Goal: Information Seeking & Learning: Learn about a topic

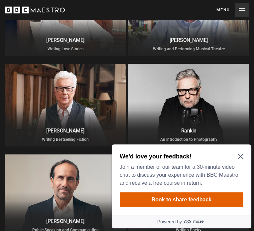
click at [241, 159] on icon "Close Maze Prompt" at bounding box center [240, 156] width 5 height 5
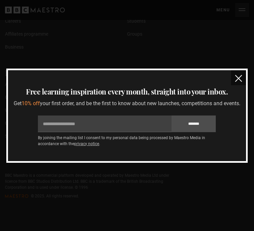
scroll to position [3357, 0]
click at [239, 75] on img "close" at bounding box center [238, 78] width 7 height 7
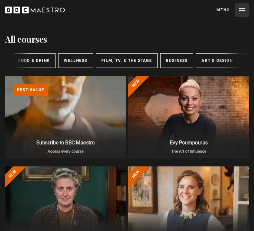
scroll to position [0, 259]
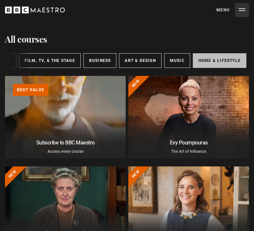
drag, startPoint x: 218, startPoint y: 69, endPoint x: 12, endPoint y: 88, distance: 206.5
click at [217, 68] on link "Home & Lifestyle" at bounding box center [220, 60] width 54 height 15
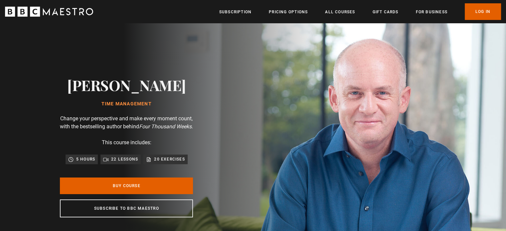
scroll to position [0, 609]
